Goal: Transaction & Acquisition: Purchase product/service

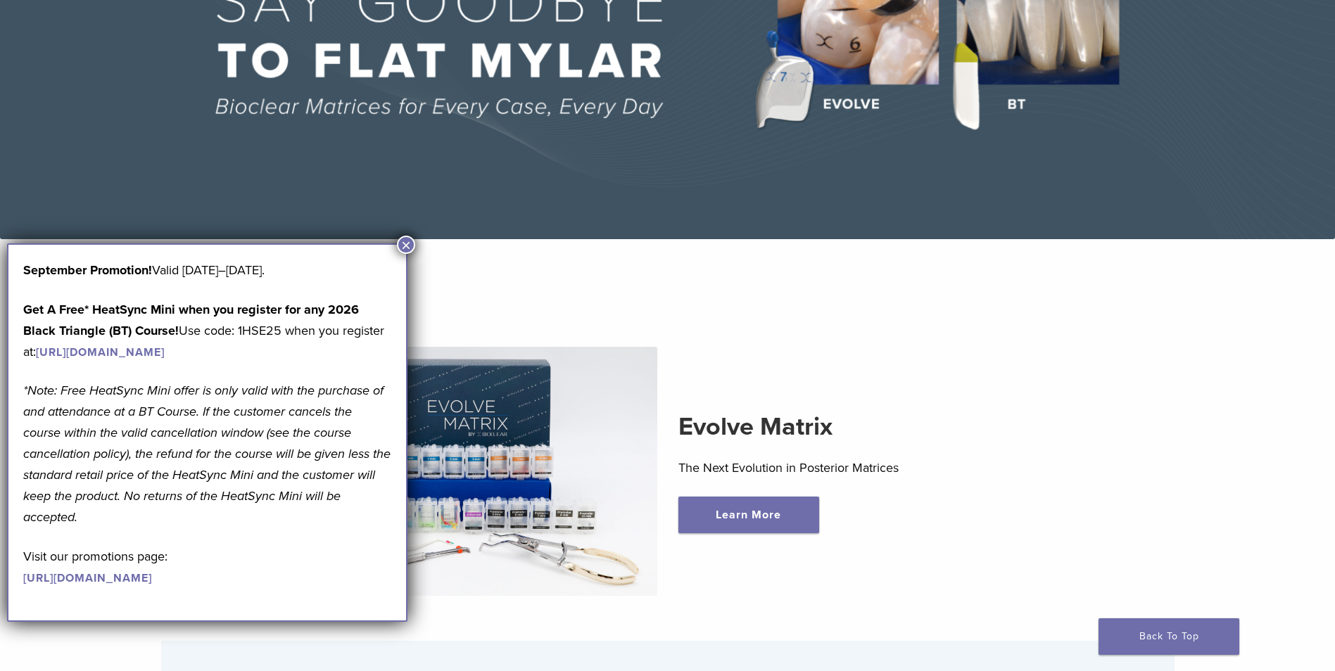
scroll to position [281, 0]
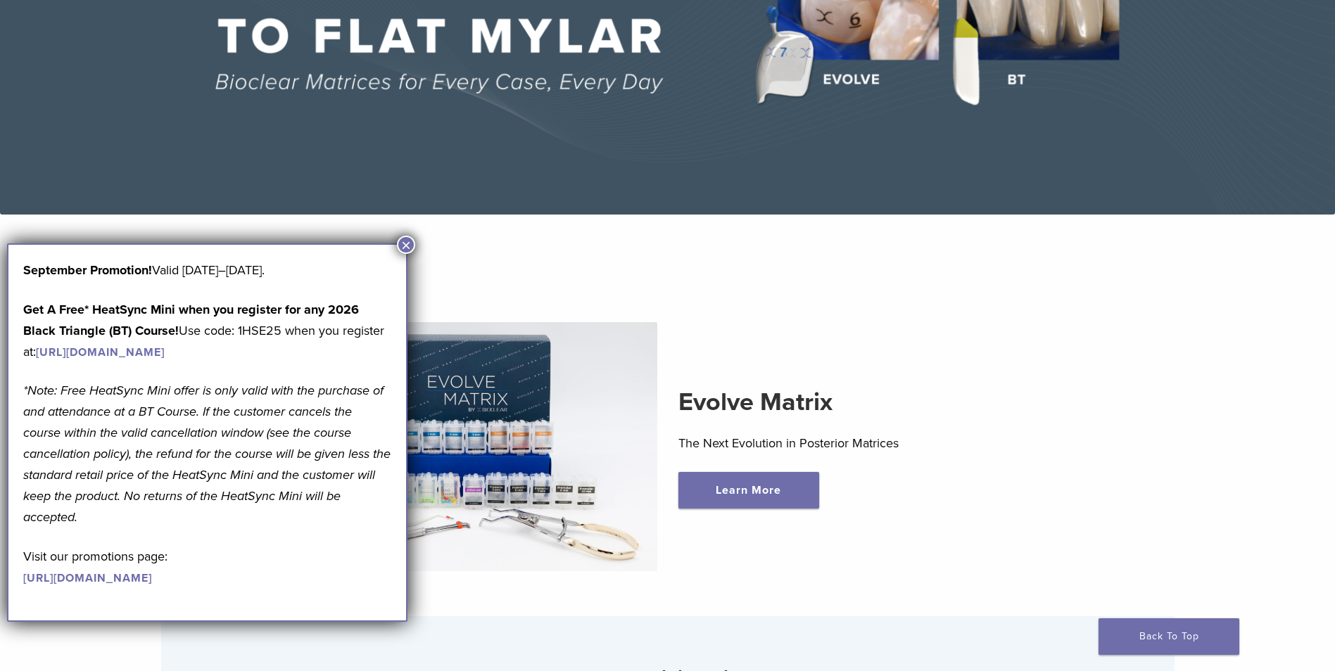
click at [404, 248] on button "×" at bounding box center [406, 245] width 18 height 18
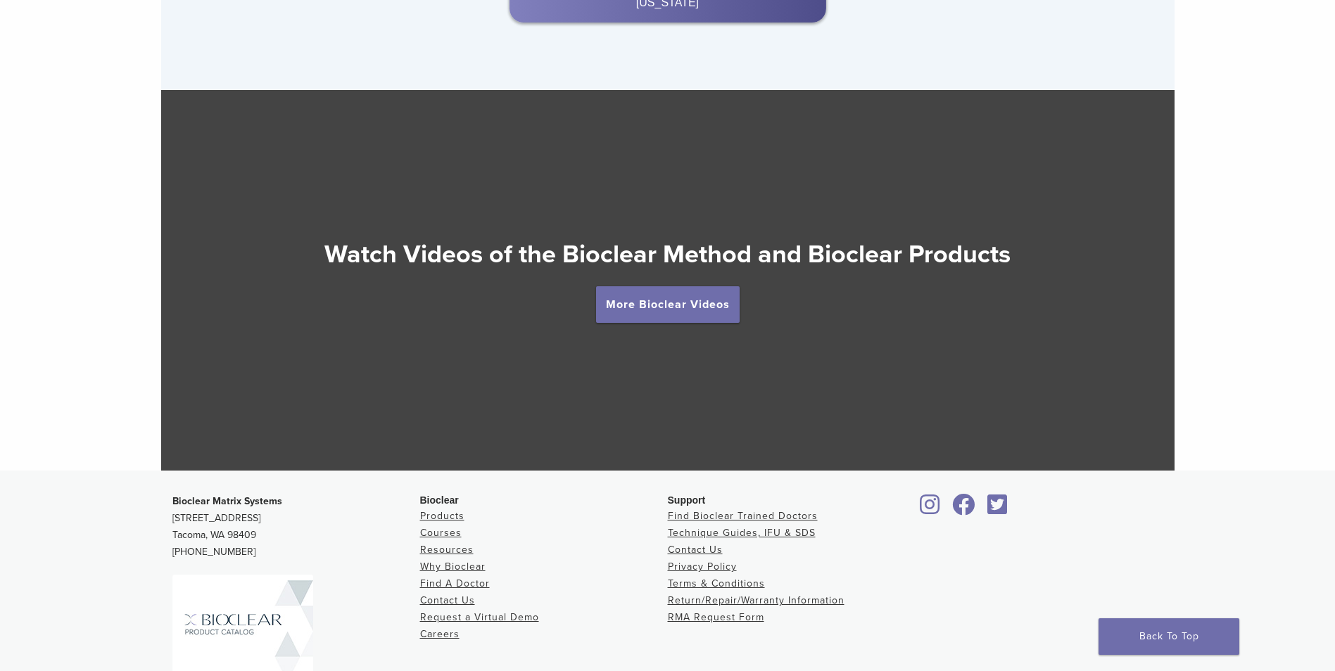
scroll to position [2519, 0]
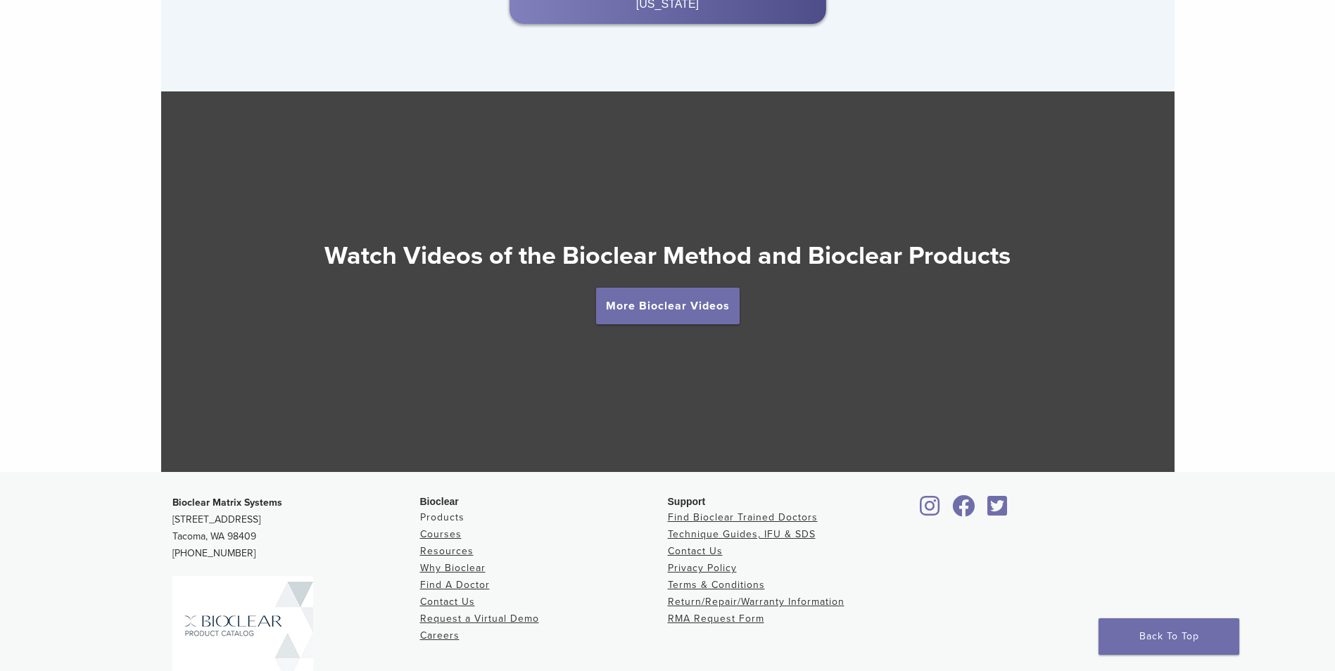
click at [444, 518] on link "Products" at bounding box center [442, 518] width 44 height 12
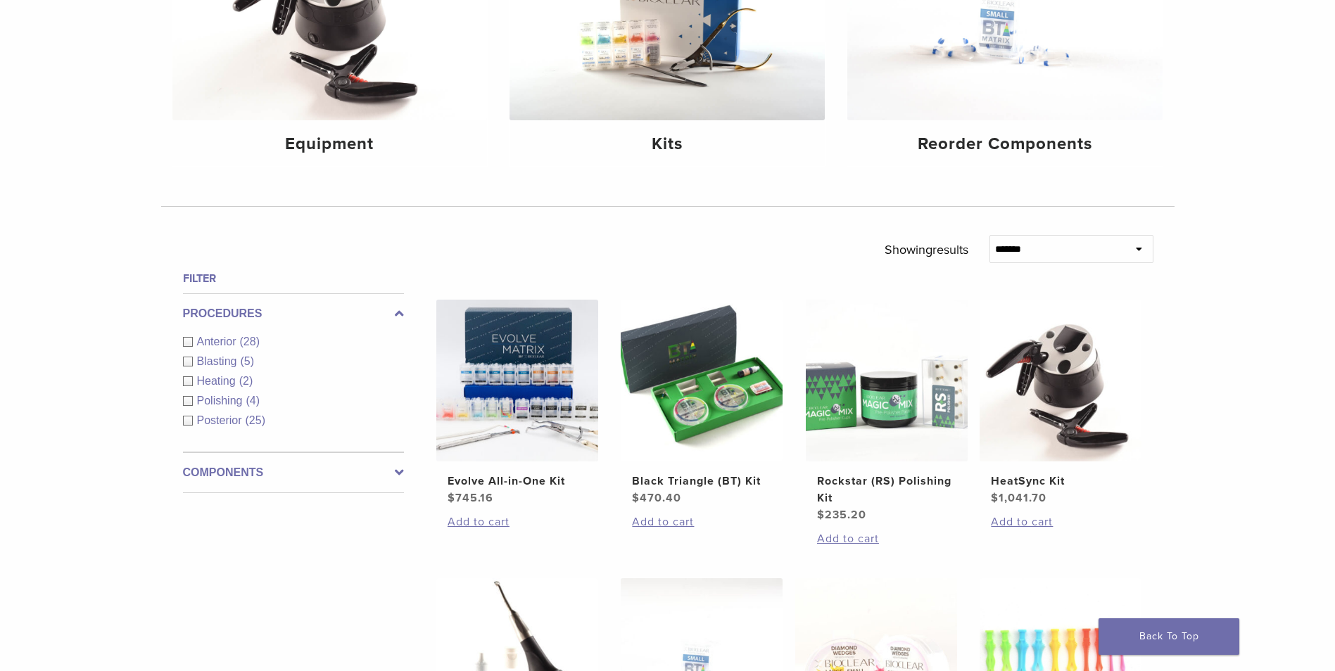
scroll to position [281, 0]
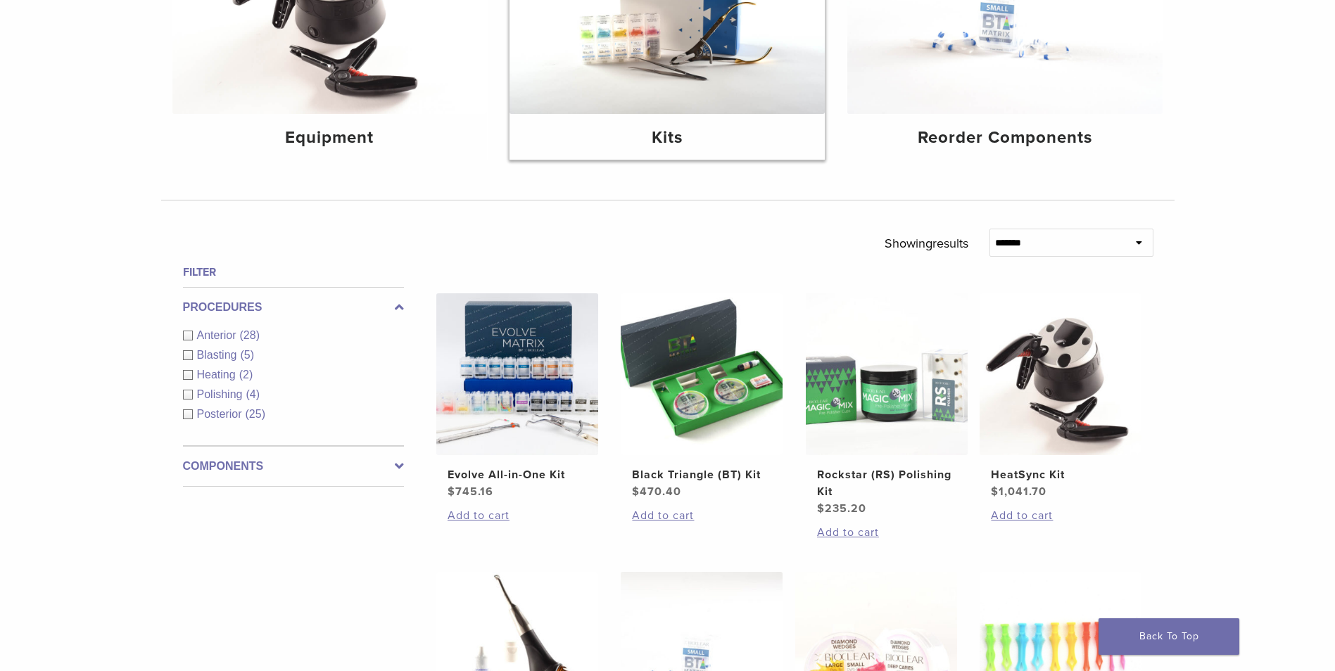
click at [682, 39] on img at bounding box center [667, 9] width 315 height 210
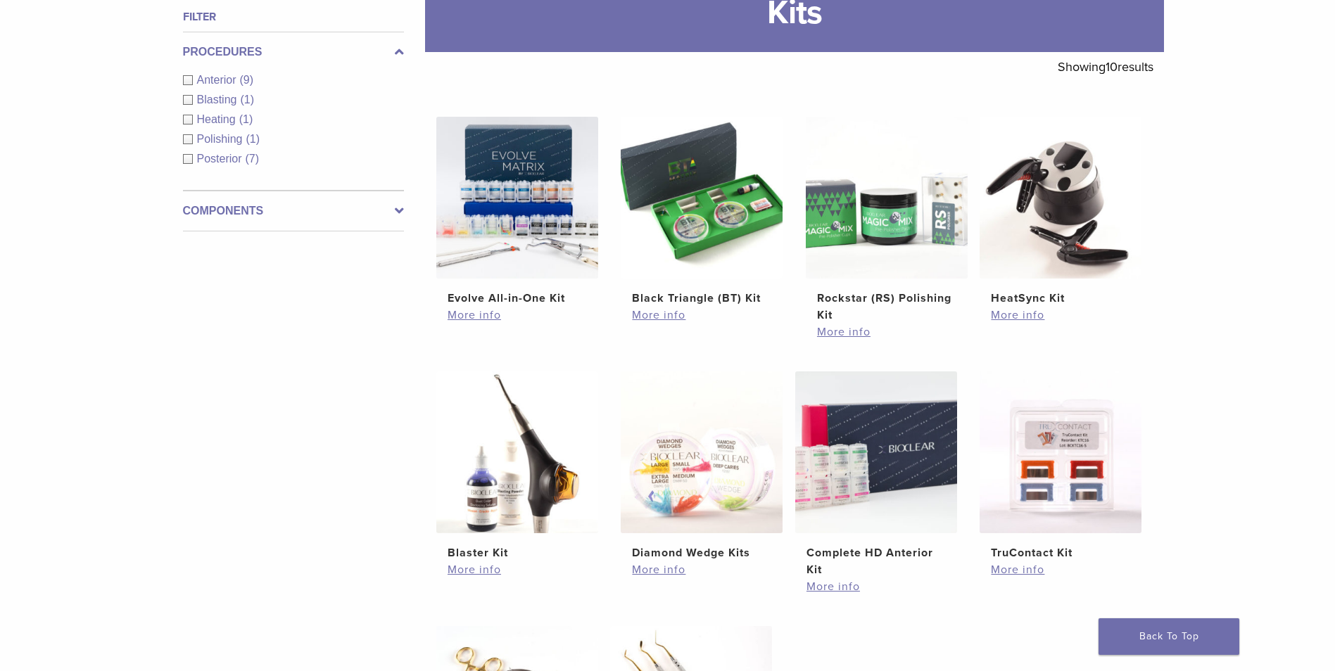
scroll to position [281, 0]
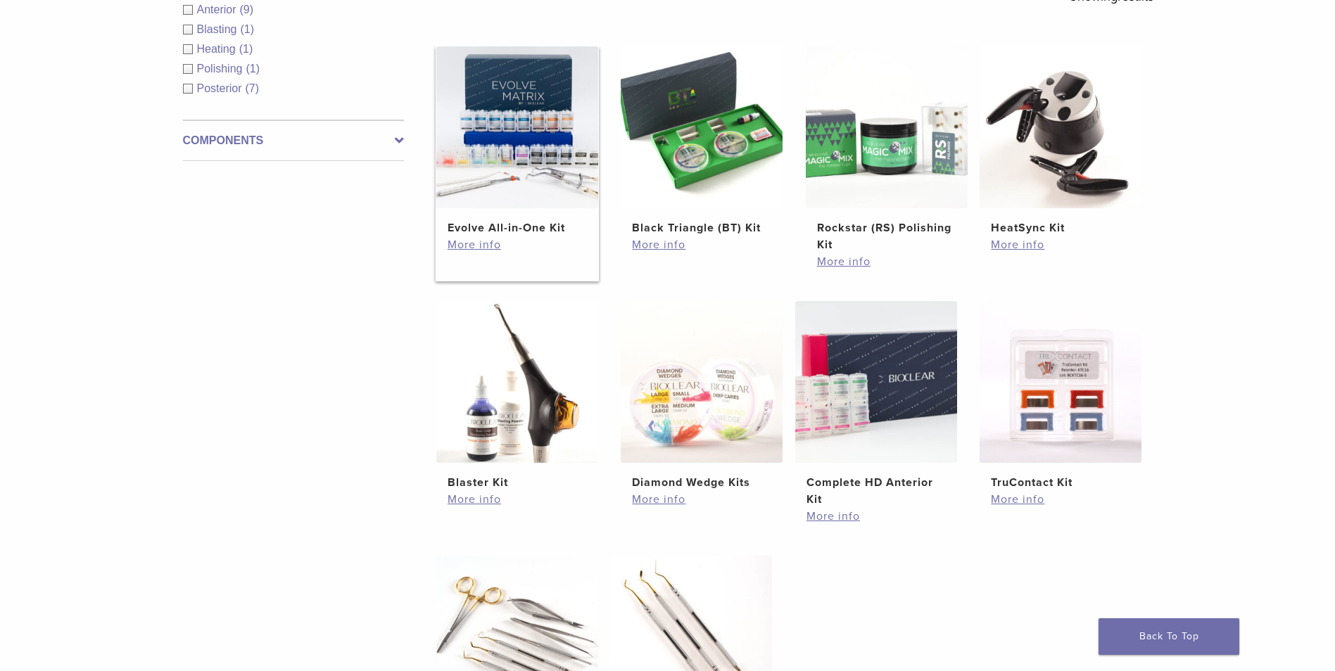
click at [555, 184] on img at bounding box center [517, 127] width 162 height 162
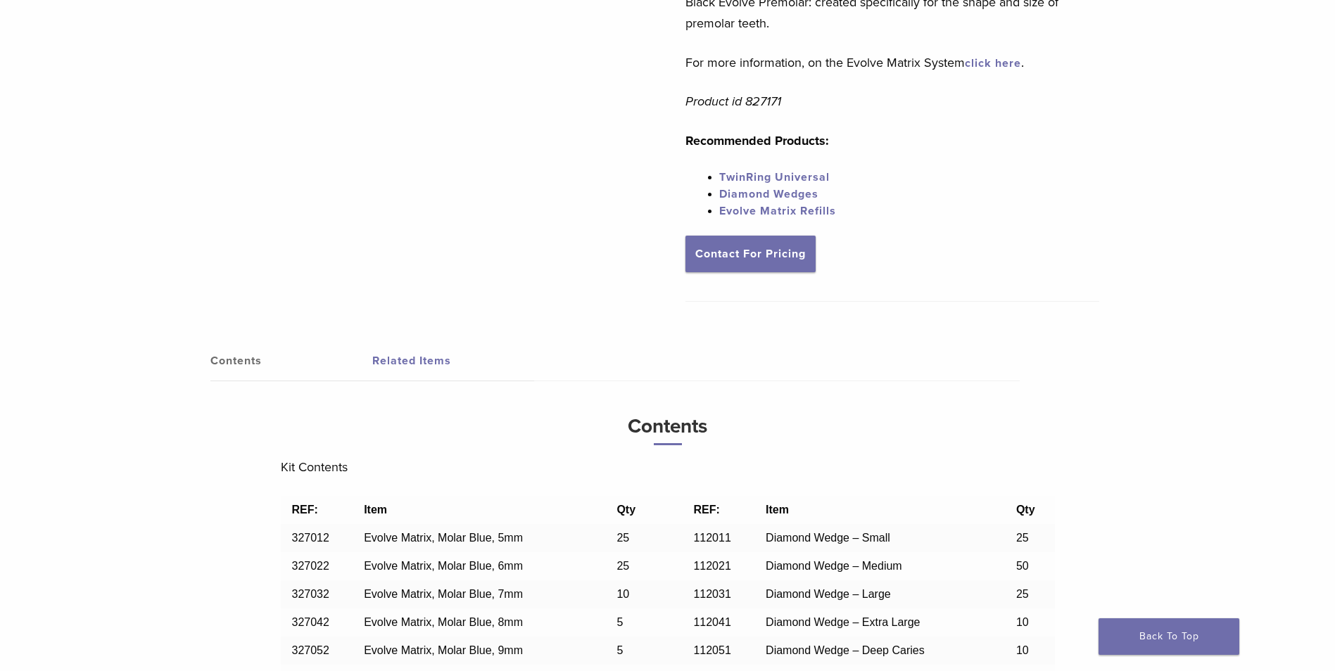
scroll to position [704, 0]
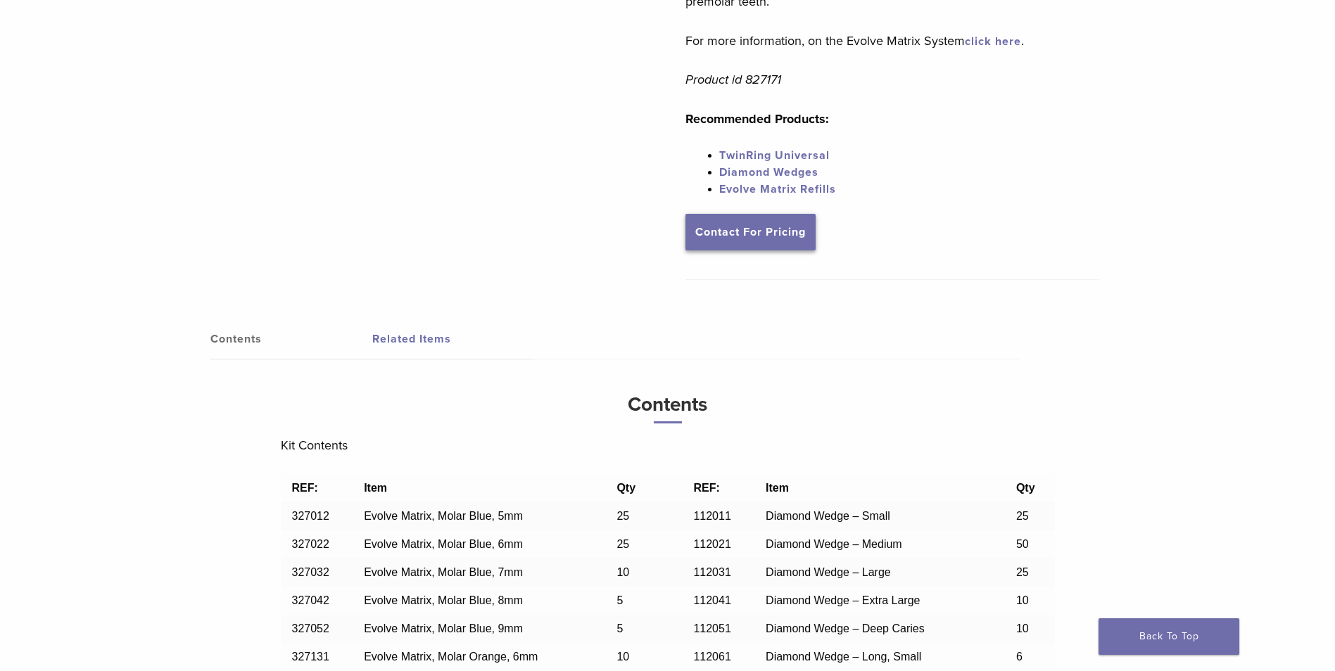
click at [731, 239] on link "Contact For Pricing" at bounding box center [750, 232] width 130 height 37
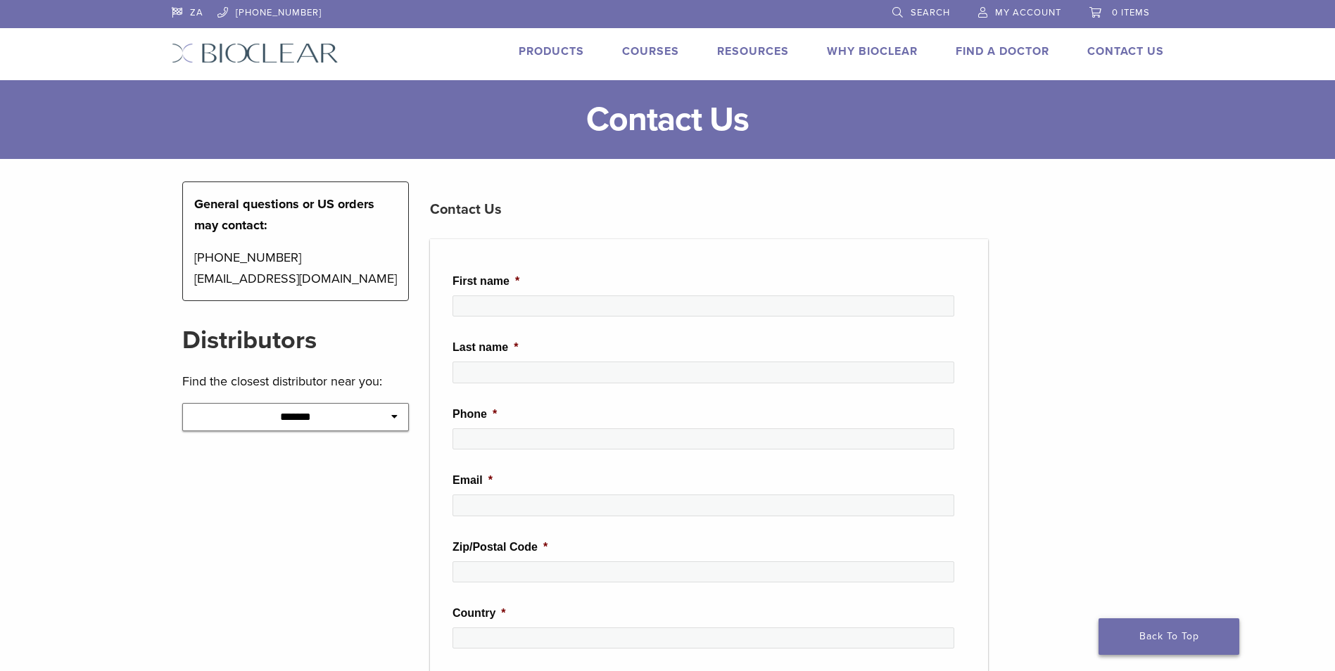
click at [1194, 633] on link "Back To Top" at bounding box center [1169, 637] width 141 height 37
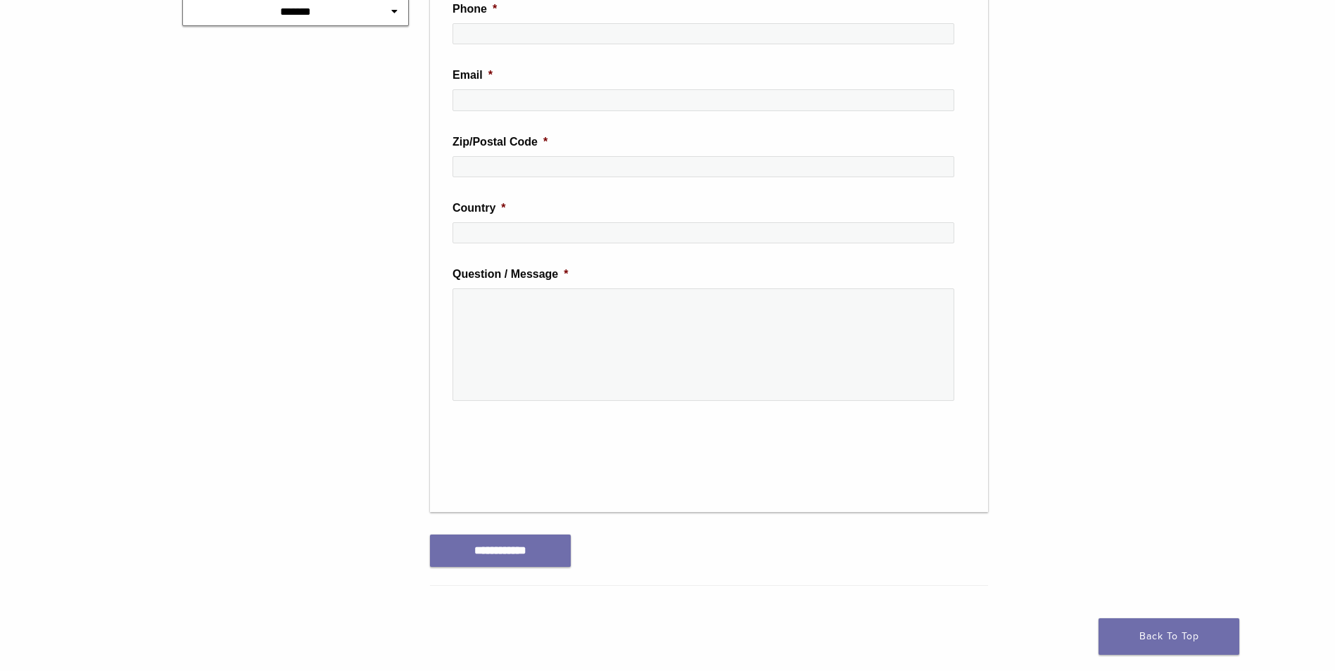
scroll to position [422, 0]
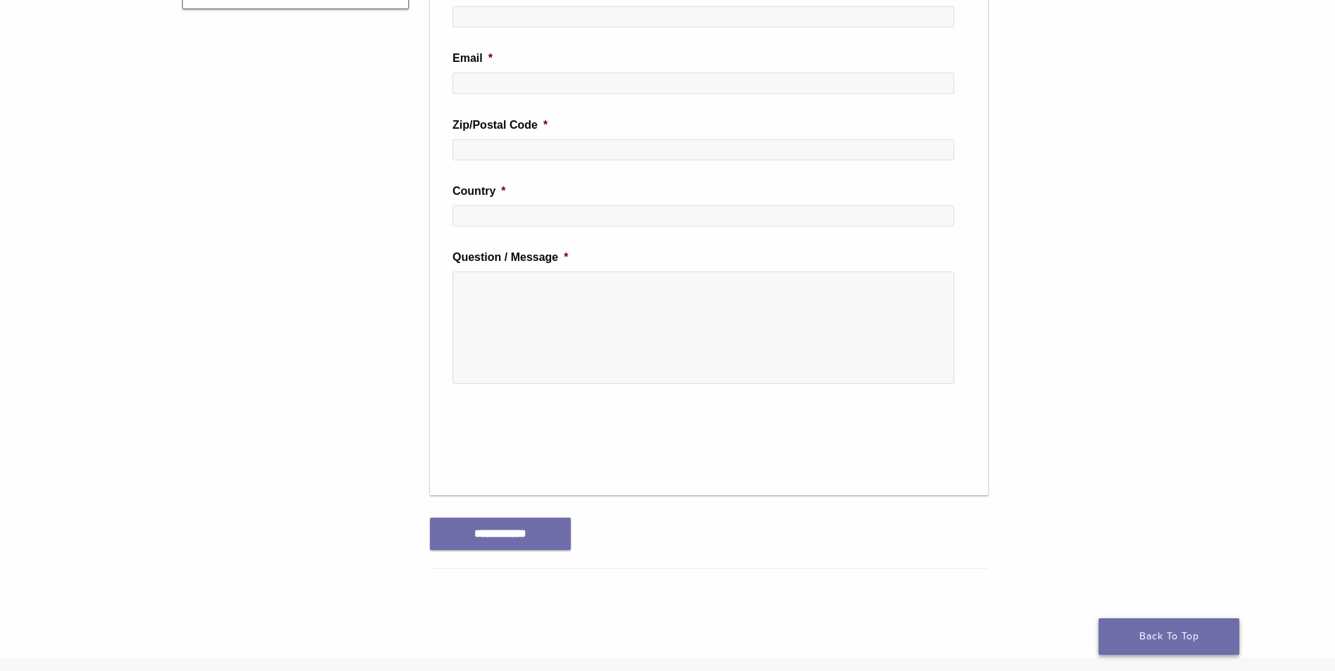
click at [1194, 640] on link "Back To Top" at bounding box center [1169, 637] width 141 height 37
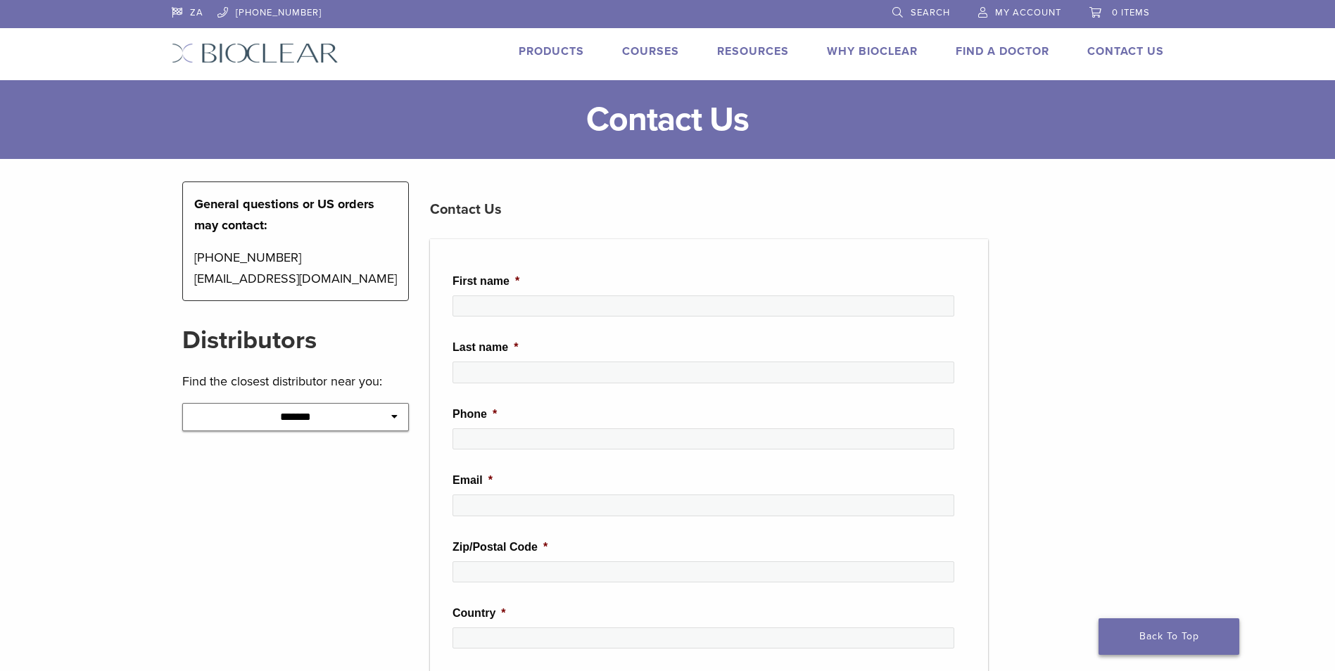
click at [1179, 635] on link "Back To Top" at bounding box center [1169, 637] width 141 height 37
click at [545, 46] on link "Products" at bounding box center [551, 51] width 65 height 14
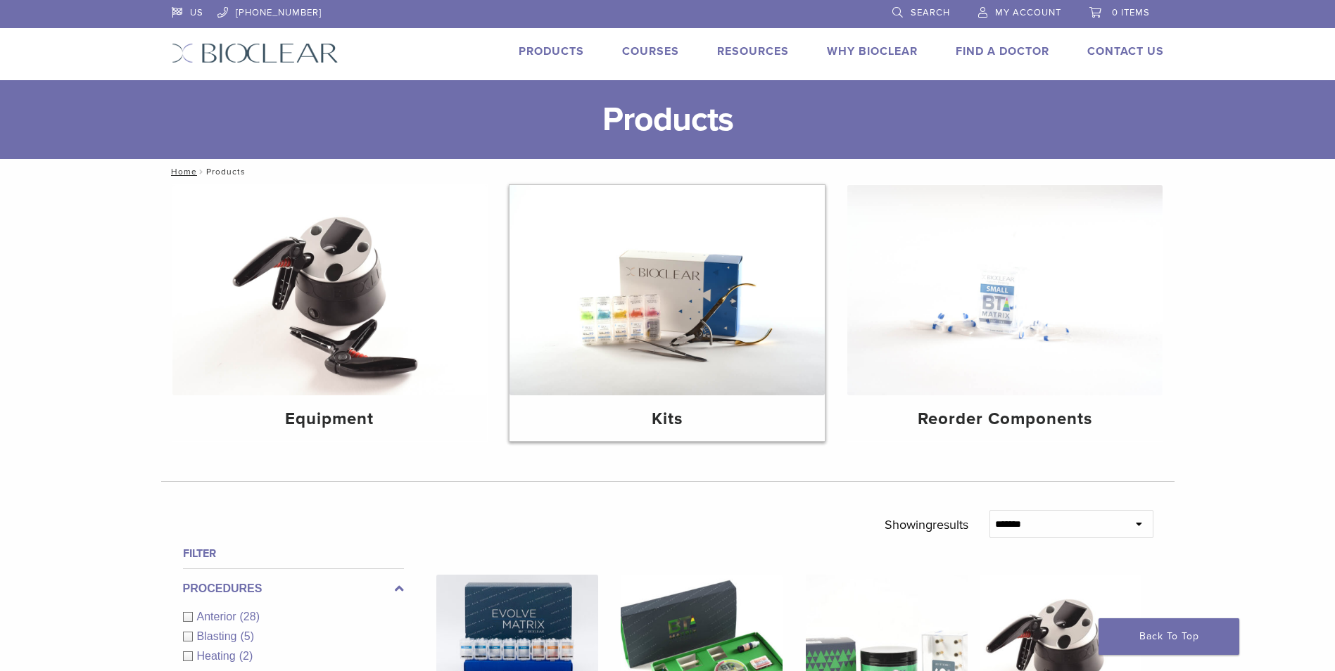
click at [635, 312] on img at bounding box center [667, 290] width 315 height 210
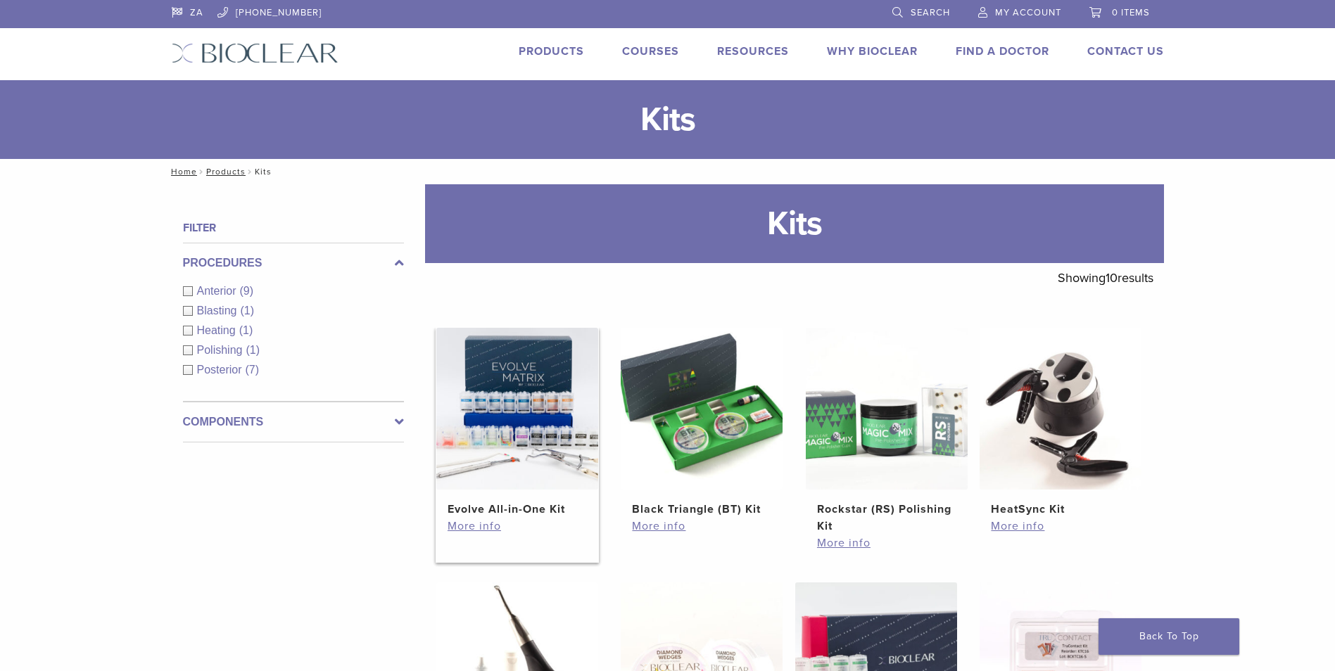
click at [453, 436] on img at bounding box center [517, 409] width 162 height 162
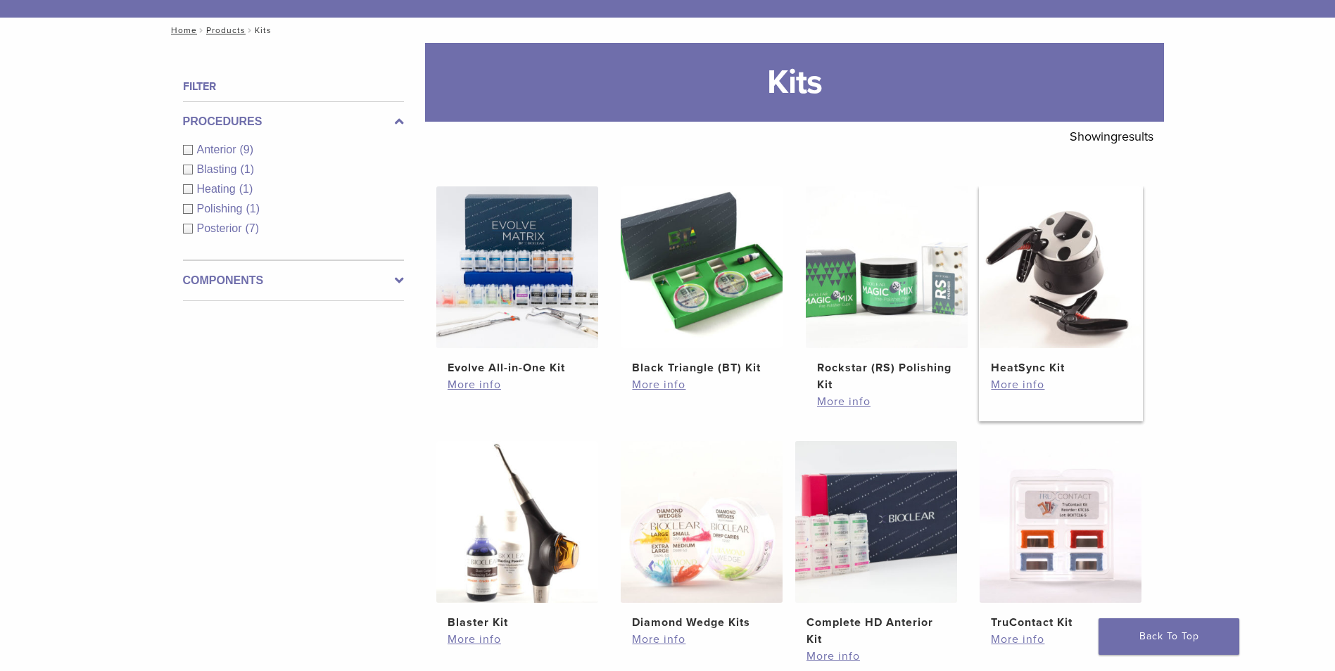
scroll to position [211, 0]
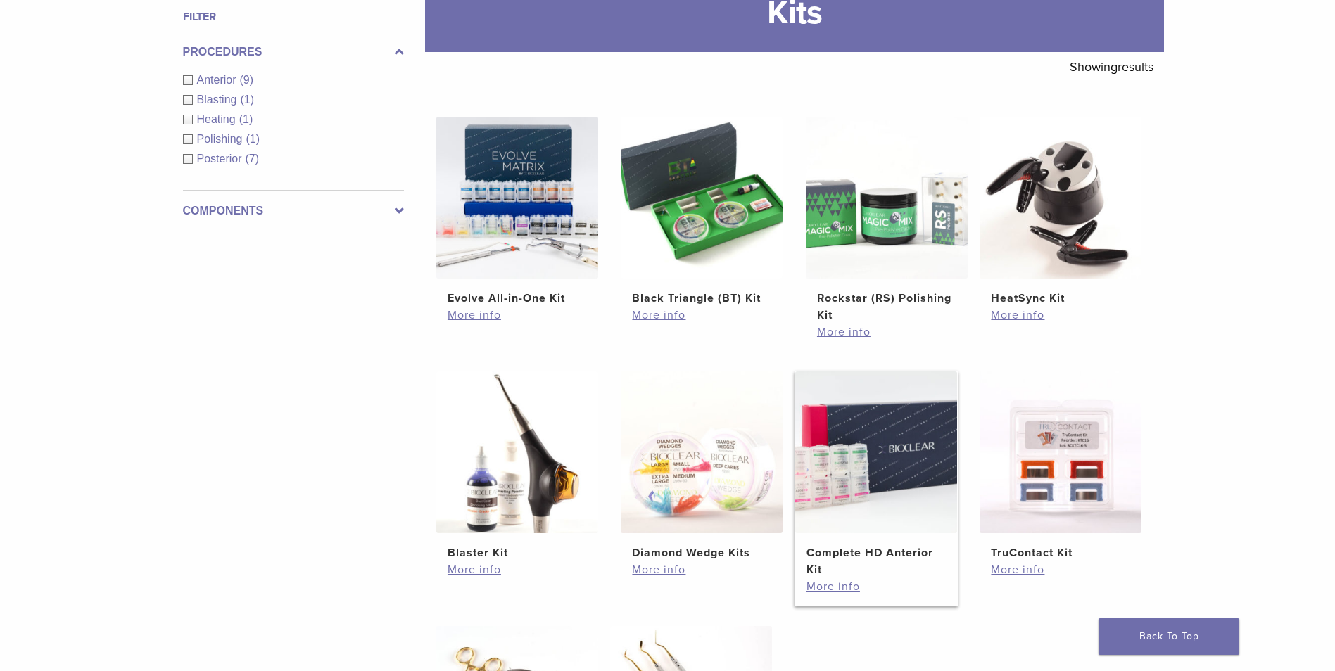
click at [835, 555] on h2 "Complete HD Anterior Kit" at bounding box center [875, 562] width 139 height 34
